Goal: Information Seeking & Learning: Learn about a topic

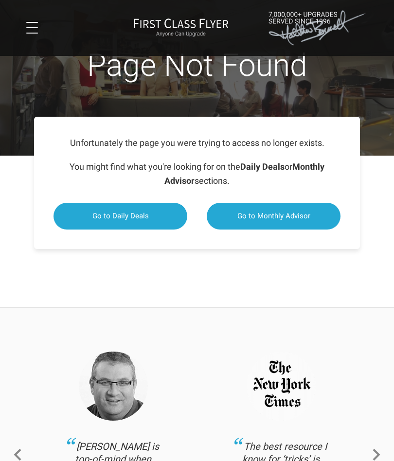
click at [299, 217] on span "Go to Monthly Advisor" at bounding box center [274, 216] width 73 height 9
click at [304, 220] on link "Go to Monthly Advisor" at bounding box center [274, 216] width 134 height 27
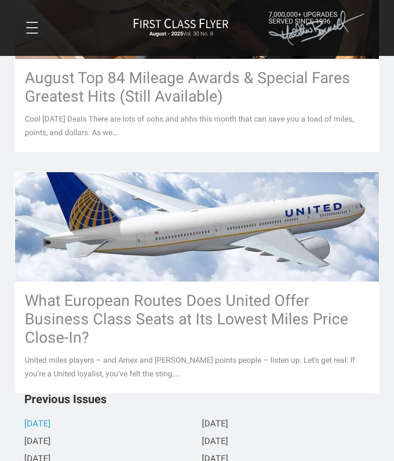
scroll to position [1006, 0]
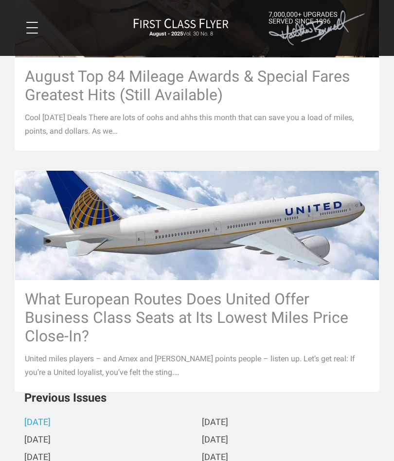
click at [300, 307] on h3 "What European Routes Does United Offer Business Class Seats at Its Lowest Miles…" at bounding box center [197, 317] width 345 height 55
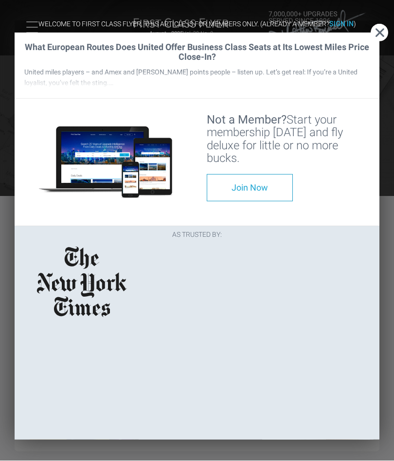
scroll to position [0, 0]
click at [380, 28] on span "Close" at bounding box center [380, 33] width 18 height 10
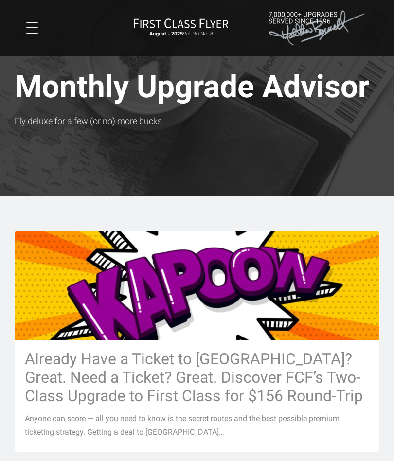
click at [35, 27] on button at bounding box center [32, 28] width 12 height 12
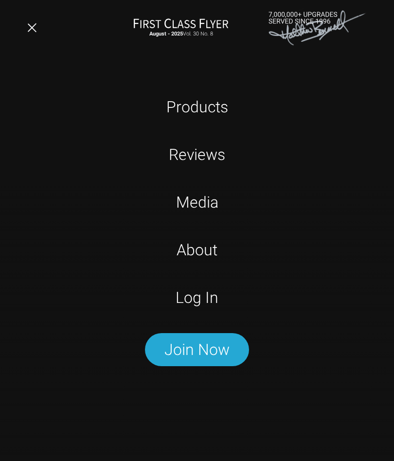
click at [214, 306] on link "Log In" at bounding box center [197, 298] width 249 height 24
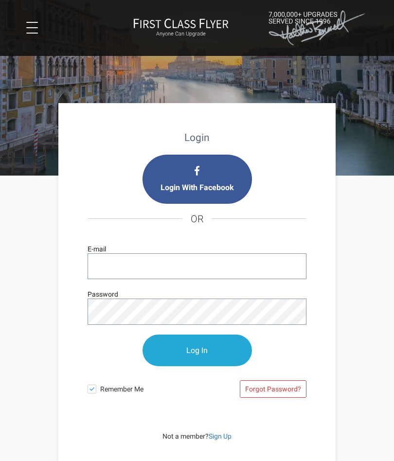
click at [160, 267] on input "E-mail" at bounding box center [197, 267] width 219 height 26
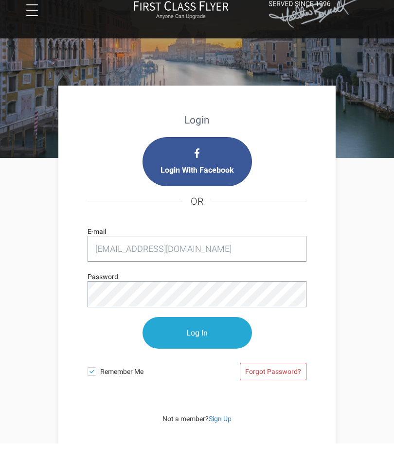
type input "price@civlit.com"
click at [223, 336] on input "Log In" at bounding box center [198, 351] width 110 height 32
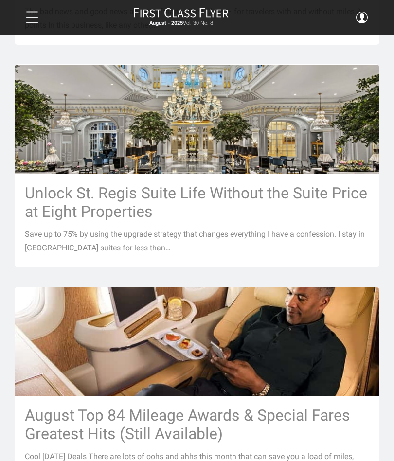
scroll to position [667, 8]
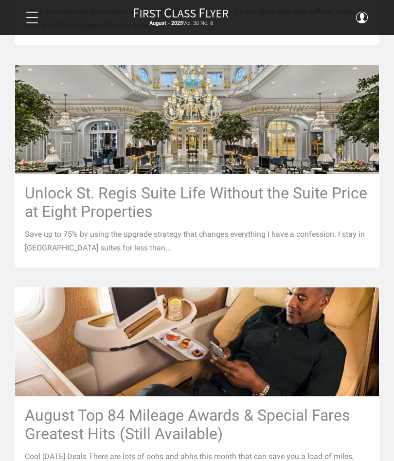
click at [319, 196] on h3 "Unlock St. Regis Suite Life Without the Suite Price at Eight Properties" at bounding box center [197, 202] width 345 height 37
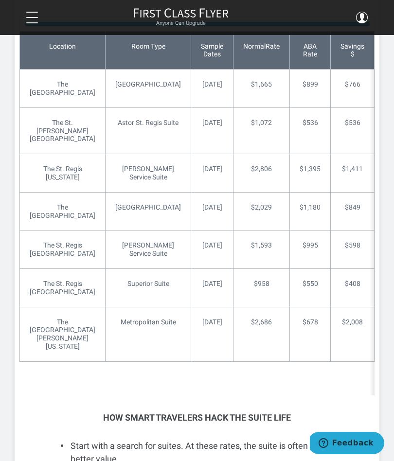
scroll to position [2047, 0]
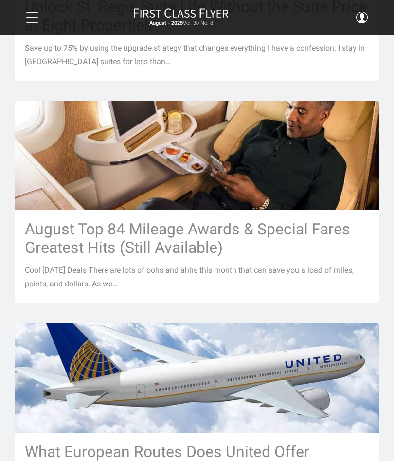
scroll to position [854, 8]
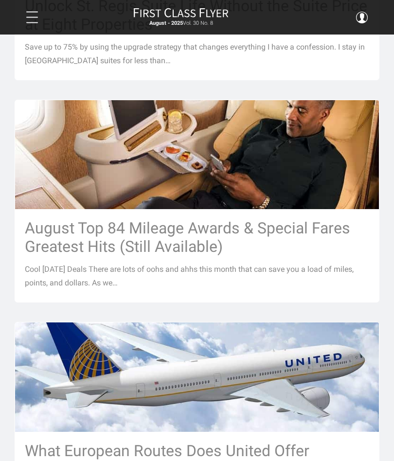
click at [313, 226] on h3 "August Top 84 Mileage Awards & Special Fares Greatest Hits (Still Available)" at bounding box center [197, 238] width 345 height 37
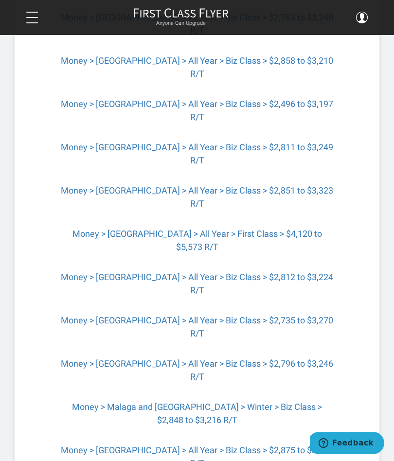
scroll to position [3138, 0]
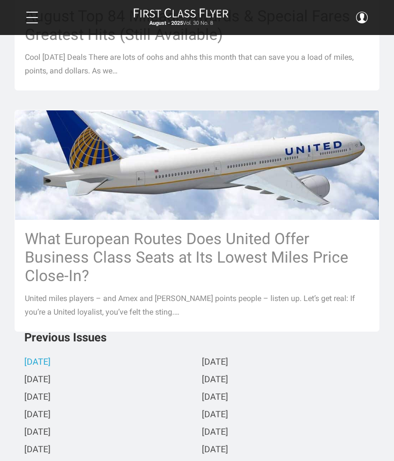
scroll to position [1065, 8]
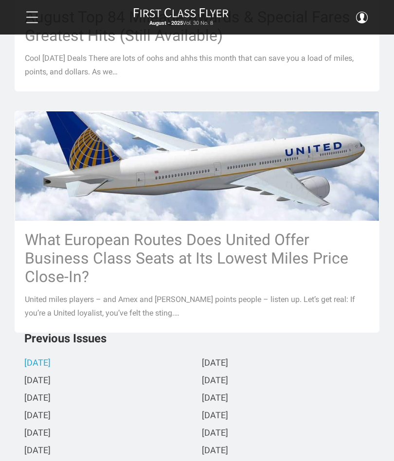
click at [302, 256] on h3 "What European Routes Does United Offer Business Class Seats at Its Lowest Miles…" at bounding box center [197, 258] width 345 height 55
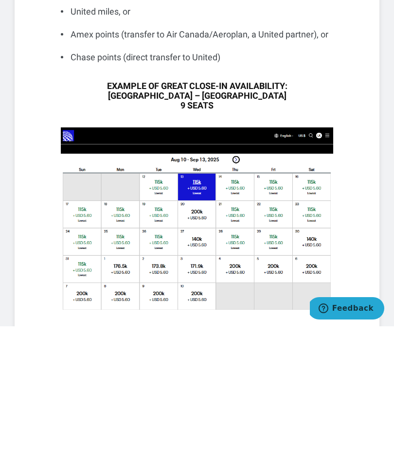
scroll to position [721, 0]
